Goal: Entertainment & Leisure: Consume media (video, audio)

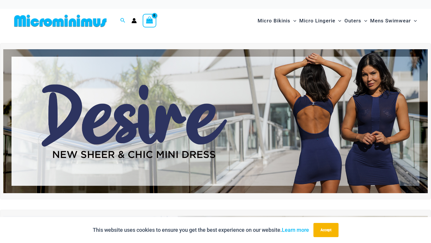
click at [287, 121] on img at bounding box center [215, 121] width 424 height 144
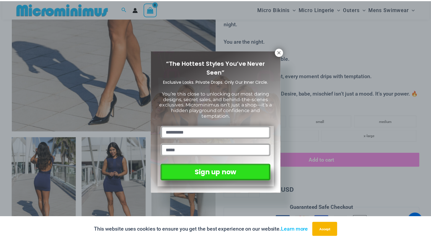
scroll to position [231, 0]
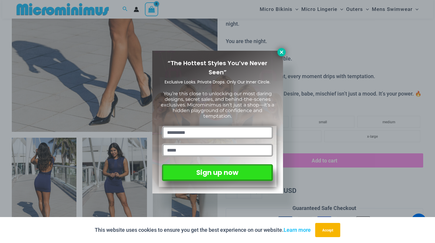
click at [282, 50] on icon at bounding box center [281, 52] width 5 height 5
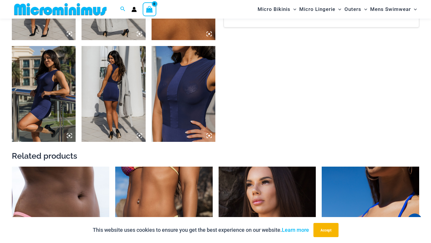
scroll to position [526, 0]
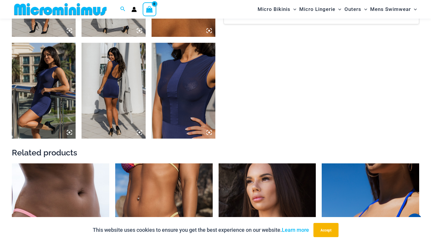
click at [185, 95] on img at bounding box center [184, 91] width 64 height 96
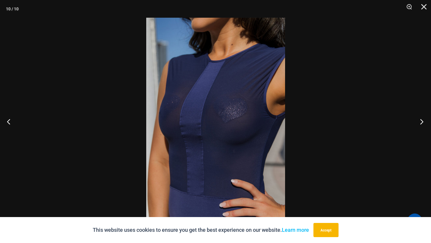
click at [423, 120] on button "Next" at bounding box center [420, 122] width 22 height 30
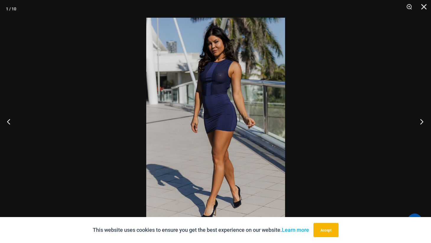
click at [423, 120] on button "Next" at bounding box center [420, 122] width 22 height 30
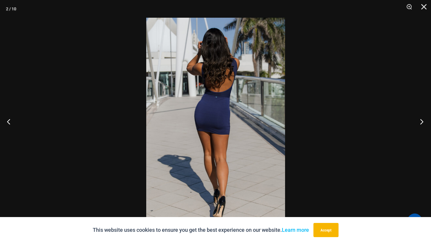
click at [423, 120] on button "Next" at bounding box center [420, 122] width 22 height 30
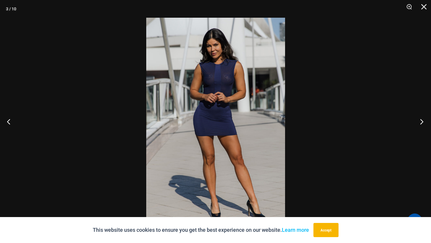
click at [423, 120] on button "Next" at bounding box center [420, 122] width 22 height 30
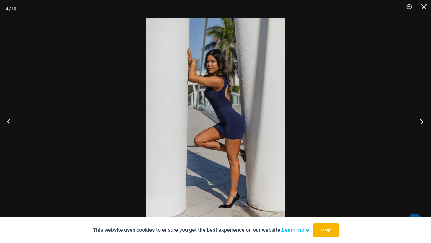
click at [423, 121] on button "Next" at bounding box center [420, 122] width 22 height 30
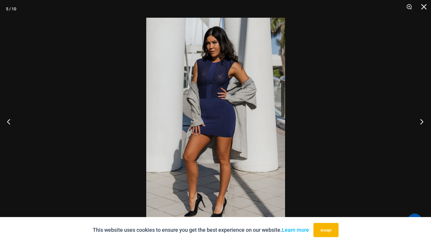
click at [423, 121] on button "Next" at bounding box center [420, 122] width 22 height 30
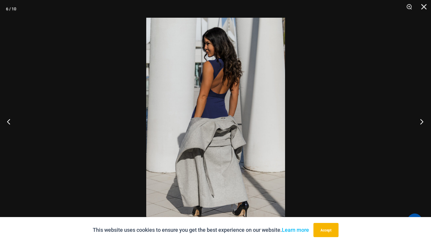
click at [423, 121] on button "Next" at bounding box center [420, 122] width 22 height 30
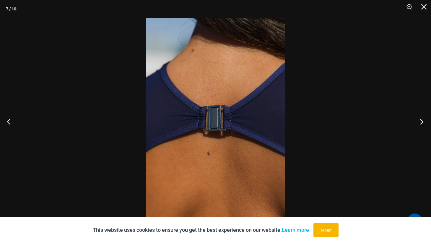
click at [423, 121] on button "Next" at bounding box center [420, 122] width 22 height 30
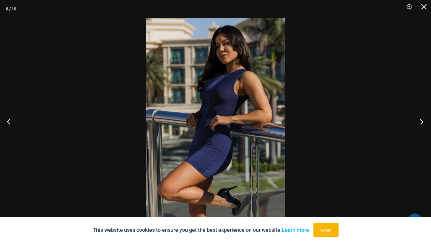
click at [422, 121] on button "Next" at bounding box center [420, 122] width 22 height 30
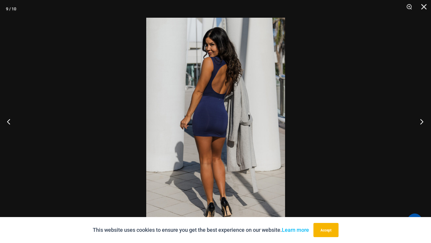
click at [422, 122] on button "Next" at bounding box center [420, 122] width 22 height 30
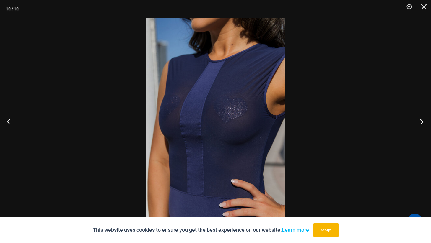
click at [422, 122] on button "Next" at bounding box center [420, 122] width 22 height 30
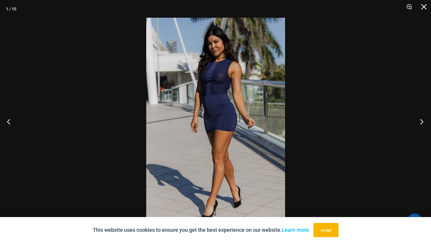
click at [420, 124] on button "Next" at bounding box center [420, 122] width 22 height 30
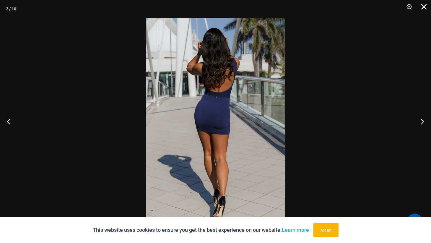
click at [426, 5] on button "Close" at bounding box center [421, 9] width 15 height 18
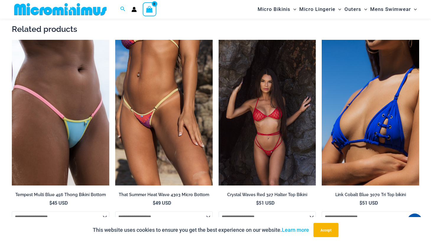
scroll to position [674, 0]
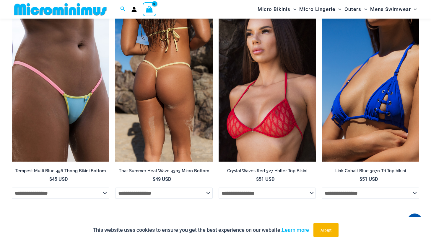
click at [161, 91] on img at bounding box center [163, 89] width 97 height 146
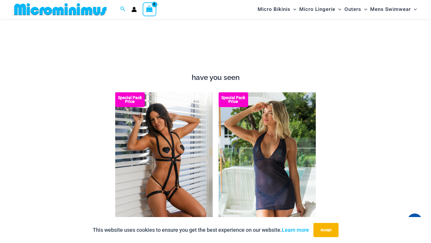
scroll to position [645, 0]
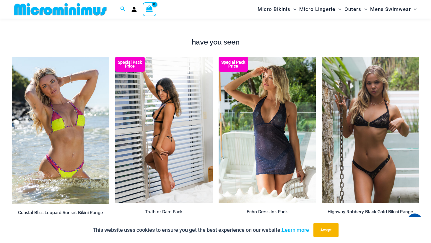
click at [161, 135] on img at bounding box center [163, 130] width 97 height 146
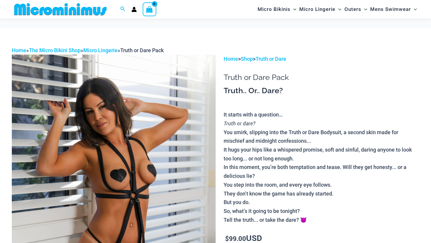
scroll to position [201, 0]
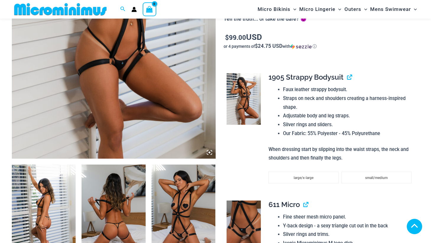
click at [40, 165] on img at bounding box center [44, 213] width 64 height 96
click at [126, 165] on img at bounding box center [114, 213] width 64 height 96
click at [115, 80] on img at bounding box center [114, 5] width 204 height 305
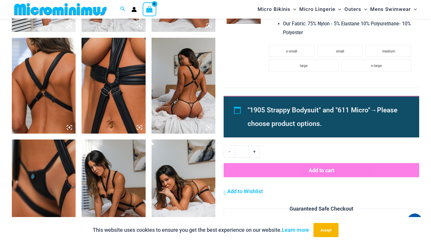
scroll to position [467, 0]
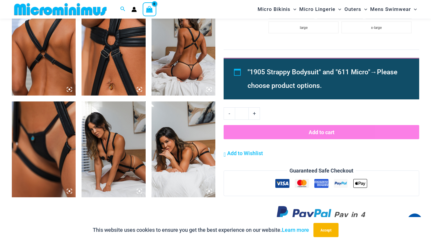
click at [118, 50] on img at bounding box center [114, 48] width 64 height 96
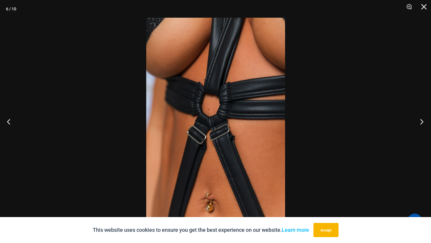
click at [420, 120] on button "Next" at bounding box center [420, 122] width 22 height 30
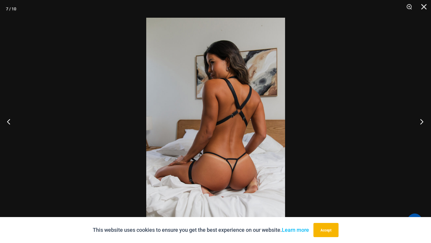
click at [420, 120] on button "Next" at bounding box center [420, 122] width 22 height 30
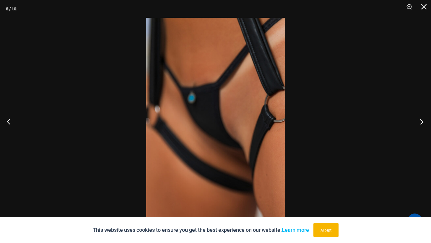
click at [420, 121] on button "Next" at bounding box center [420, 122] width 22 height 30
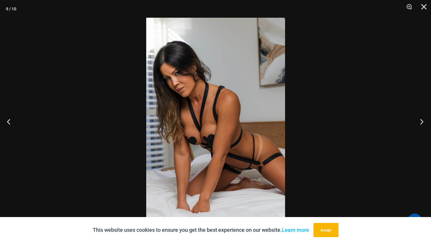
click at [420, 121] on button "Next" at bounding box center [420, 122] width 22 height 30
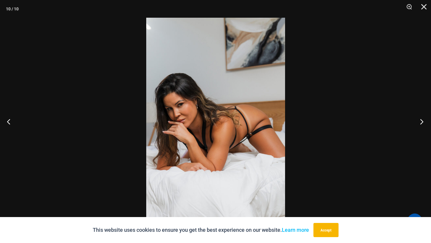
click at [420, 123] on button "Next" at bounding box center [420, 122] width 22 height 30
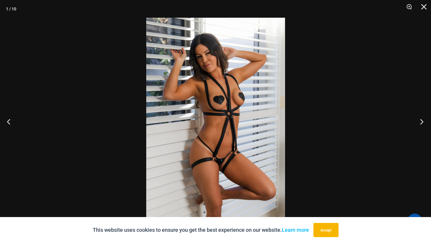
click at [420, 123] on button "Next" at bounding box center [420, 122] width 22 height 30
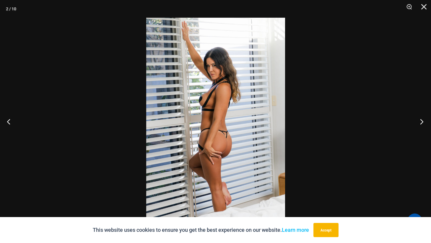
click at [420, 123] on button "Next" at bounding box center [420, 122] width 22 height 30
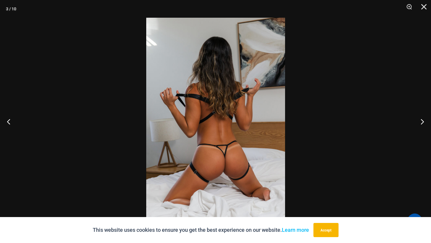
click at [222, 162] on img at bounding box center [215, 122] width 139 height 208
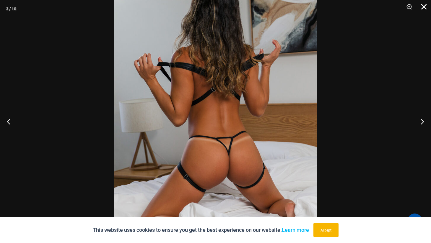
click at [428, 7] on button "Close" at bounding box center [421, 9] width 15 height 18
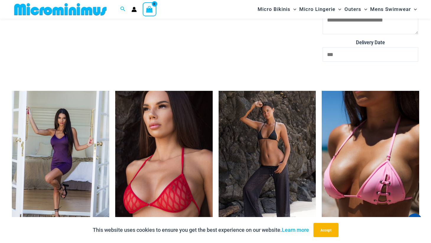
scroll to position [1560, 0]
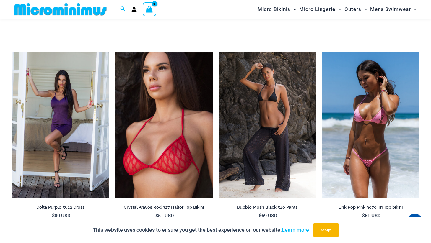
click at [364, 133] on img at bounding box center [370, 126] width 97 height 146
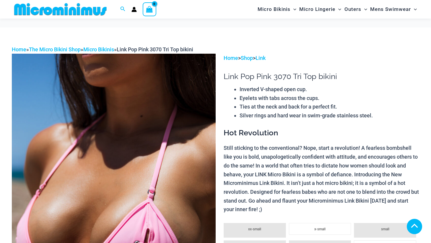
scroll to position [236, 0]
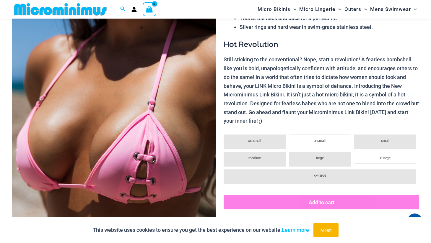
click at [117, 128] on img at bounding box center [114, 117] width 204 height 305
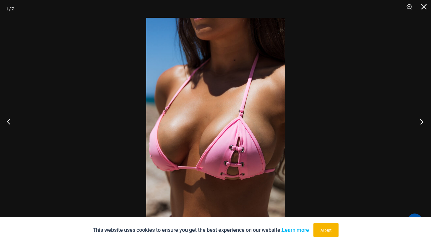
click at [422, 120] on button "Next" at bounding box center [420, 122] width 22 height 30
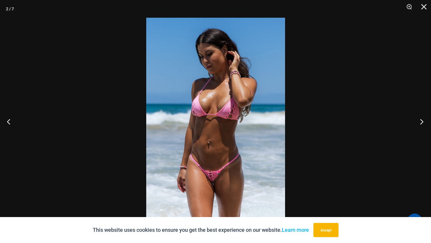
click at [422, 120] on button "Next" at bounding box center [420, 122] width 22 height 30
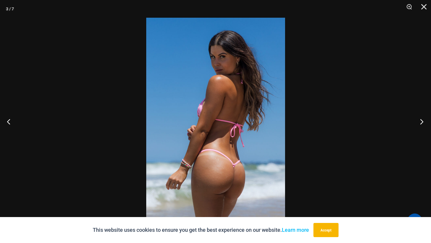
click at [422, 122] on button "Next" at bounding box center [420, 122] width 22 height 30
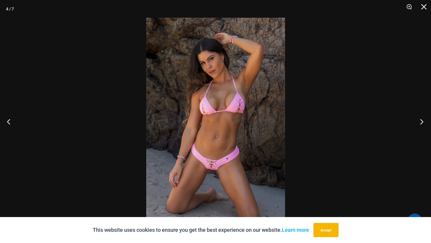
click at [421, 123] on button "Next" at bounding box center [420, 122] width 22 height 30
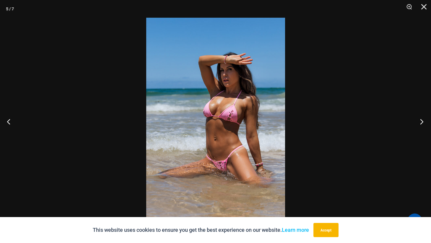
click at [421, 123] on button "Next" at bounding box center [420, 122] width 22 height 30
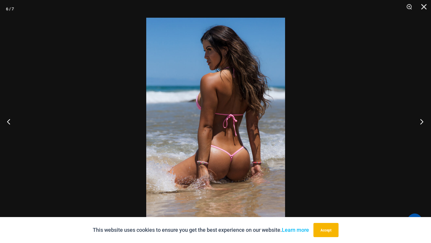
click at [422, 125] on button "Next" at bounding box center [420, 122] width 22 height 30
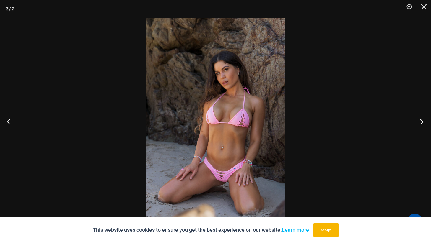
click at [422, 125] on button "Next" at bounding box center [420, 122] width 22 height 30
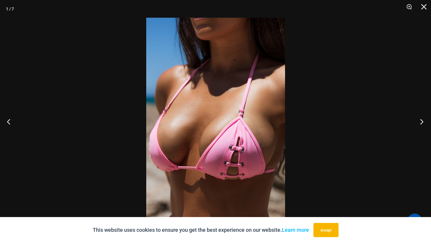
click at [422, 125] on button "Next" at bounding box center [420, 122] width 22 height 30
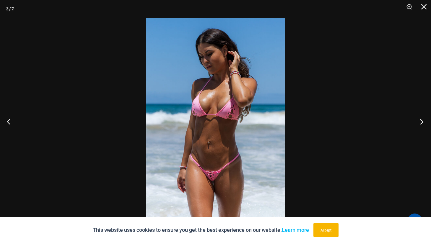
click at [422, 125] on button "Next" at bounding box center [420, 122] width 22 height 30
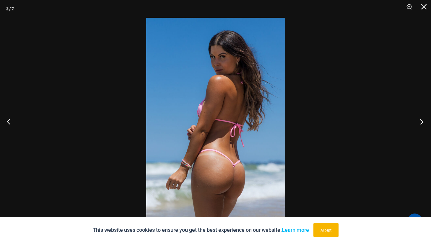
click at [421, 125] on button "Next" at bounding box center [420, 122] width 22 height 30
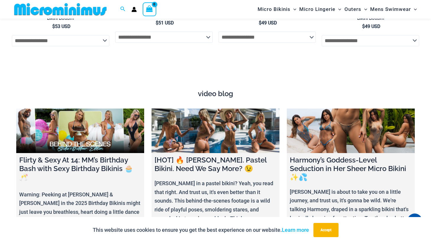
scroll to position [2004, 0]
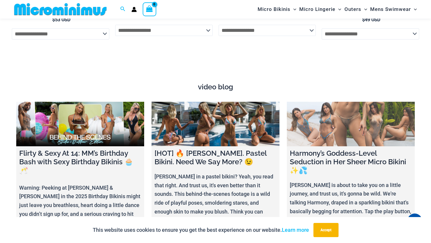
click at [328, 141] on link at bounding box center [351, 124] width 128 height 45
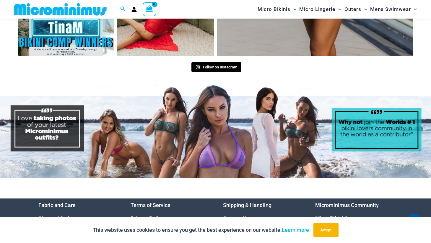
scroll to position [2709, 0]
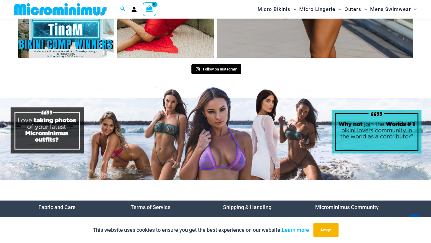
click at [207, 131] on img at bounding box center [215, 133] width 431 height 92
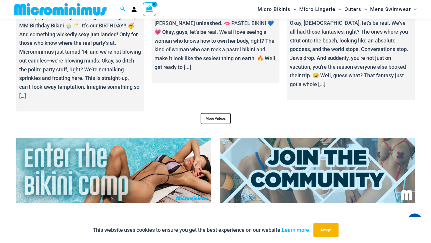
scroll to position [2207, 0]
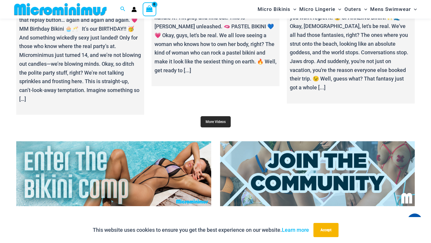
click at [211, 118] on link "More Videos" at bounding box center [216, 121] width 30 height 11
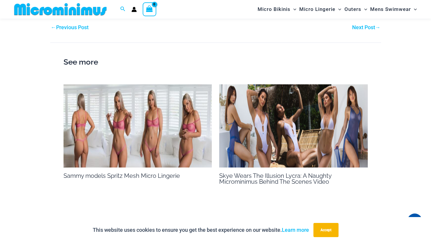
scroll to position [852, 0]
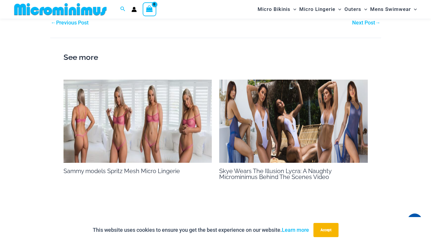
click at [149, 120] on img at bounding box center [138, 122] width 149 height 84
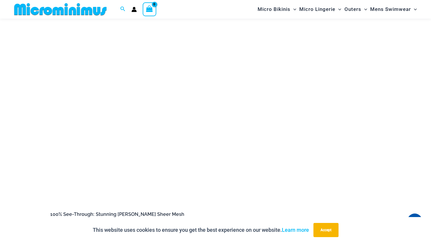
scroll to position [54, 0]
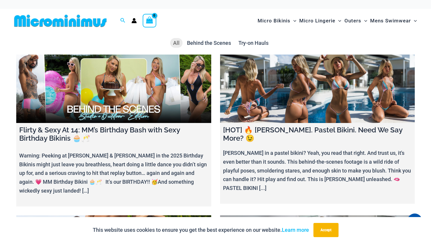
click at [300, 92] on link at bounding box center [317, 89] width 195 height 68
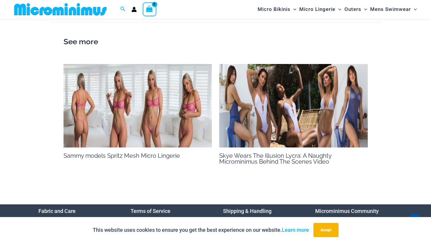
scroll to position [734, 0]
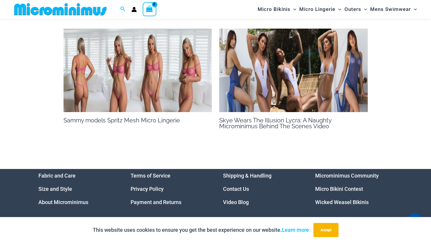
click at [277, 68] on img at bounding box center [293, 71] width 149 height 84
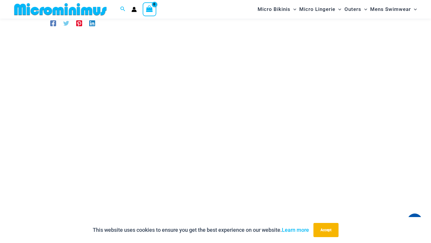
scroll to position [84, 0]
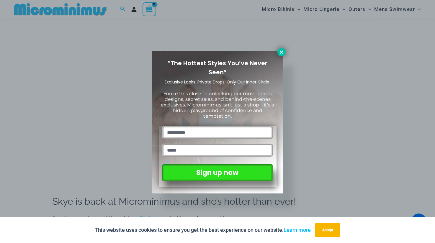
click at [281, 51] on icon at bounding box center [281, 52] width 3 height 3
